Goal: Transaction & Acquisition: Purchase product/service

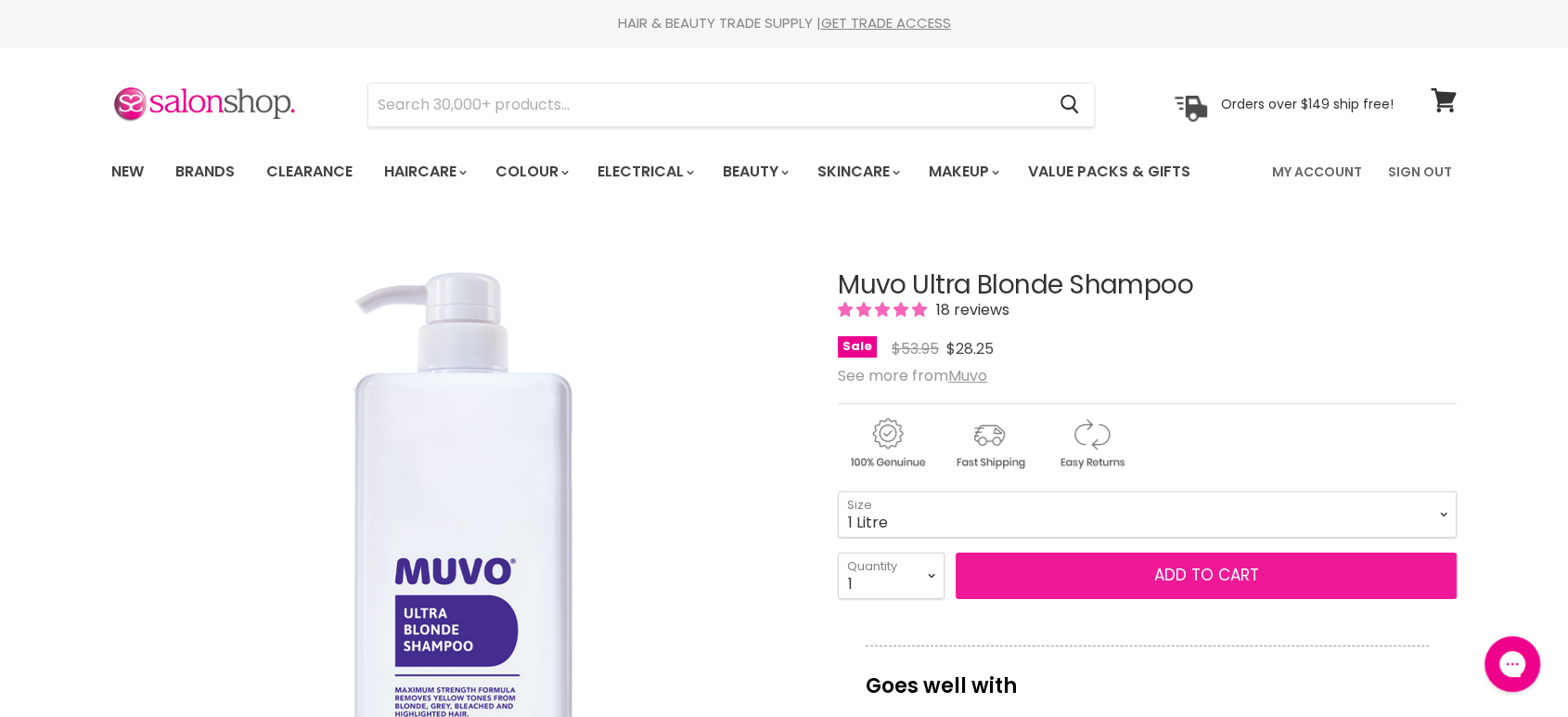
click at [1173, 576] on span "Add to cart" at bounding box center [1207, 574] width 105 height 22
click at [1167, 569] on span "Add to cart" at bounding box center [1207, 574] width 105 height 22
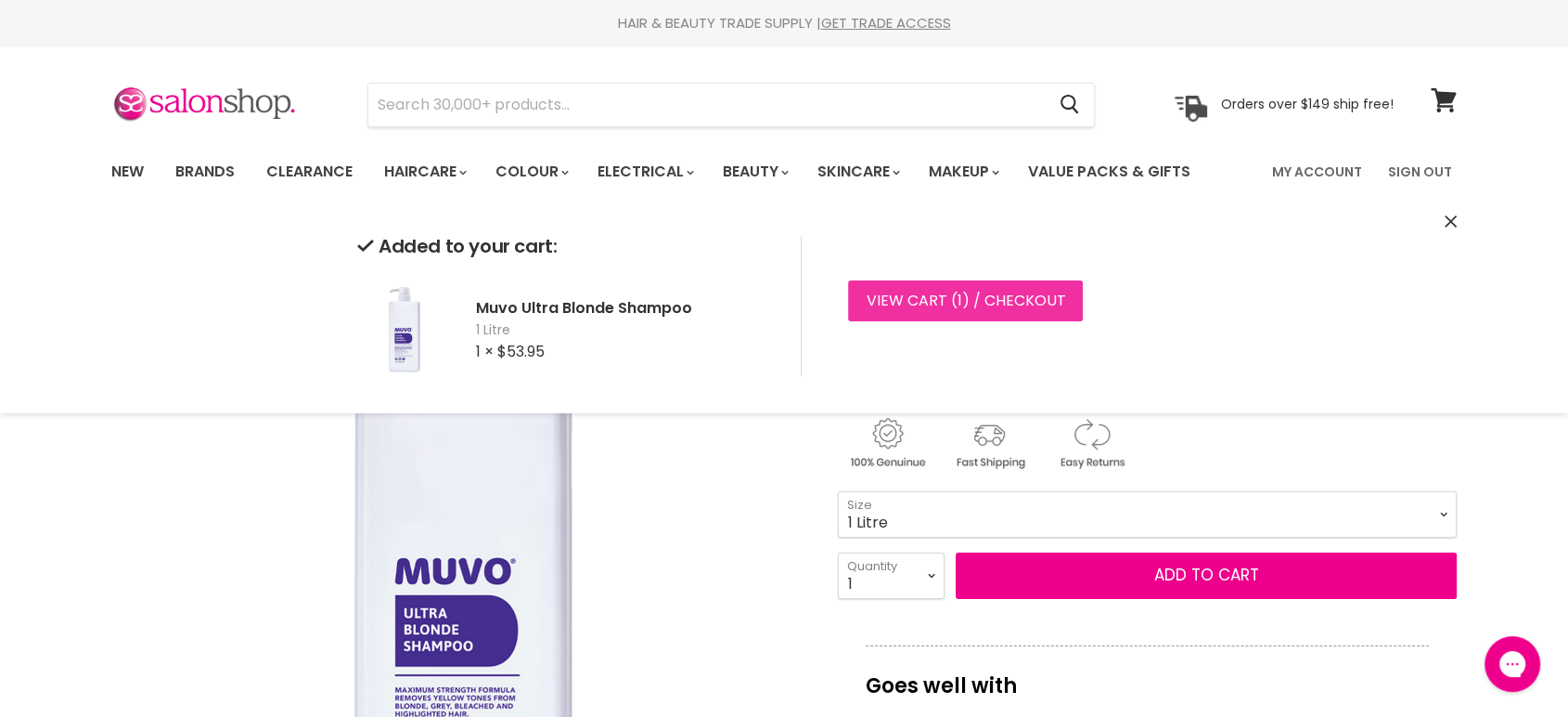
click at [912, 305] on link "View cart ( 1 ) / Checkout" at bounding box center [966, 301] width 235 height 41
